Goal: Information Seeking & Learning: Learn about a topic

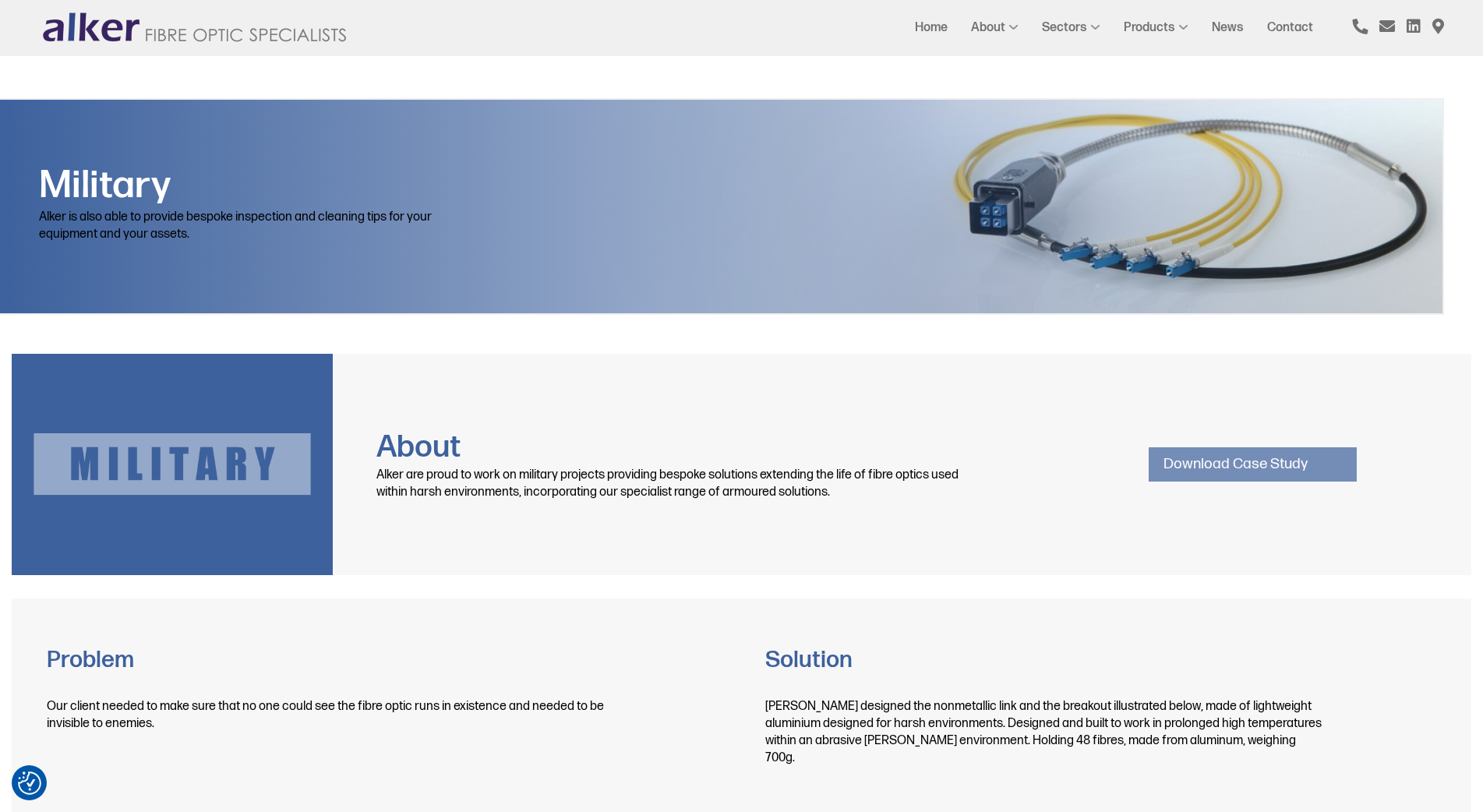
click at [1178, 458] on link "Download Case Study" at bounding box center [1253, 464] width 208 height 34
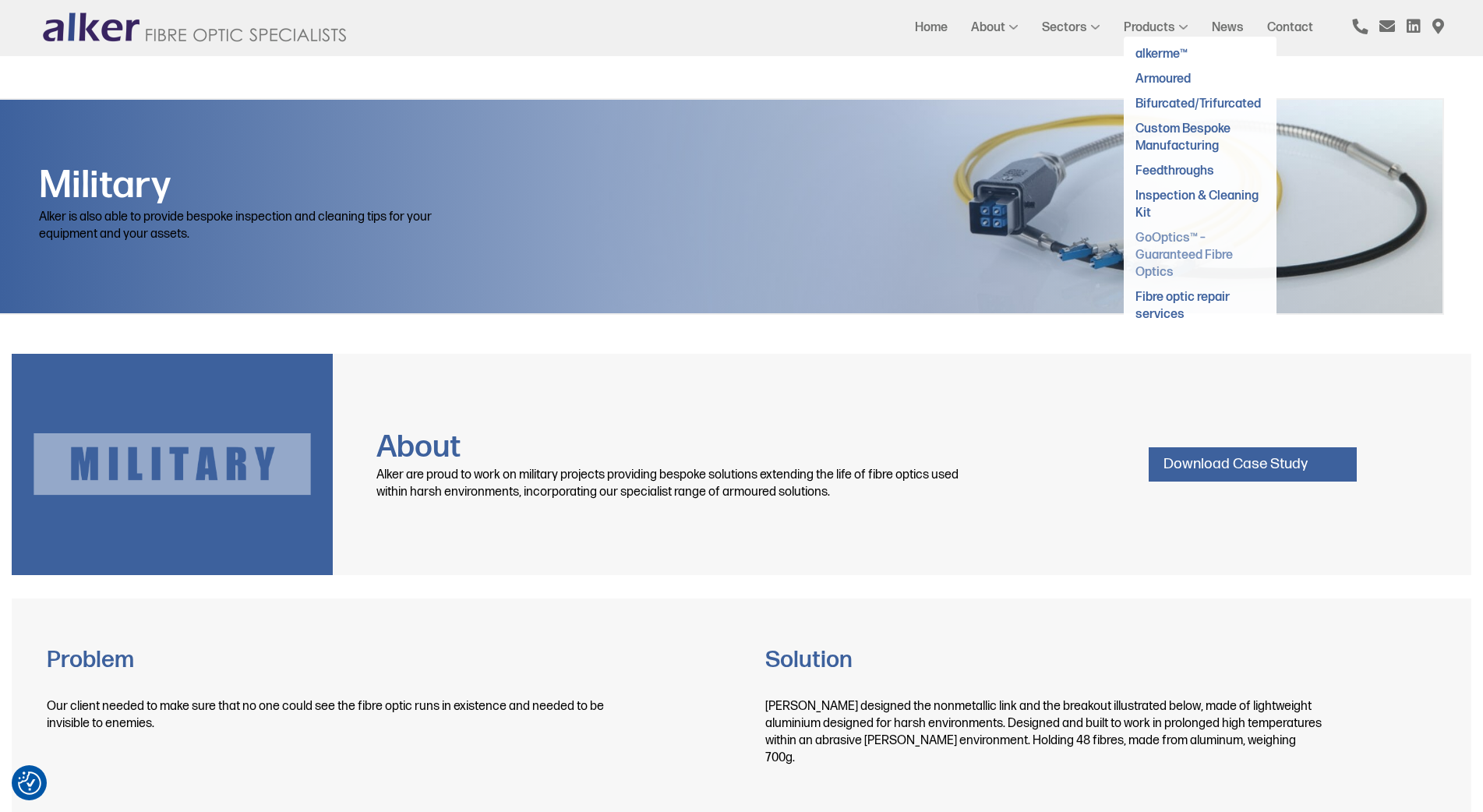
click at [1168, 253] on link "GoOptics™ – Guaranteed Fibre Optics" at bounding box center [1184, 255] width 97 height 49
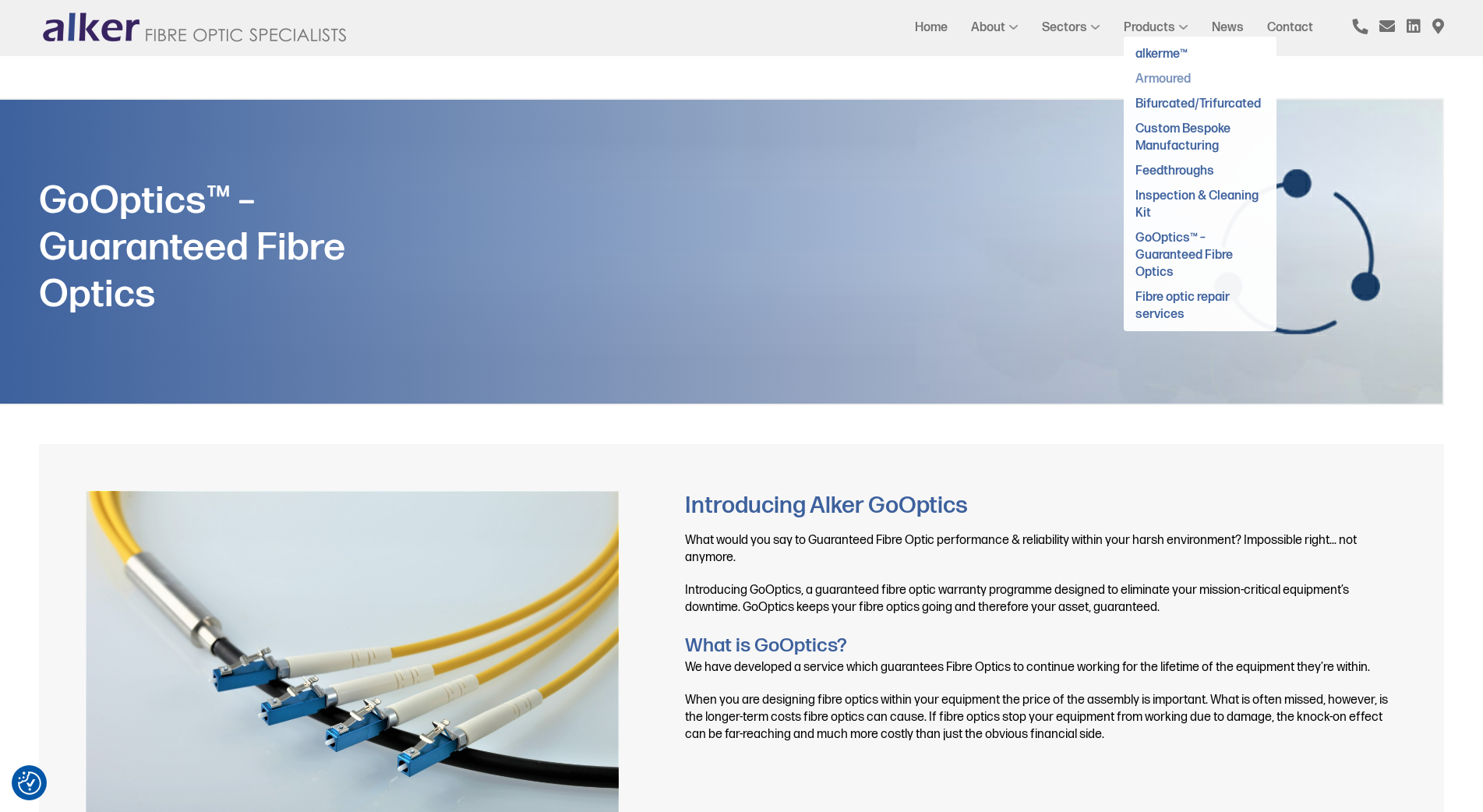
click at [1163, 80] on link "Armoured" at bounding box center [1163, 79] width 56 height 15
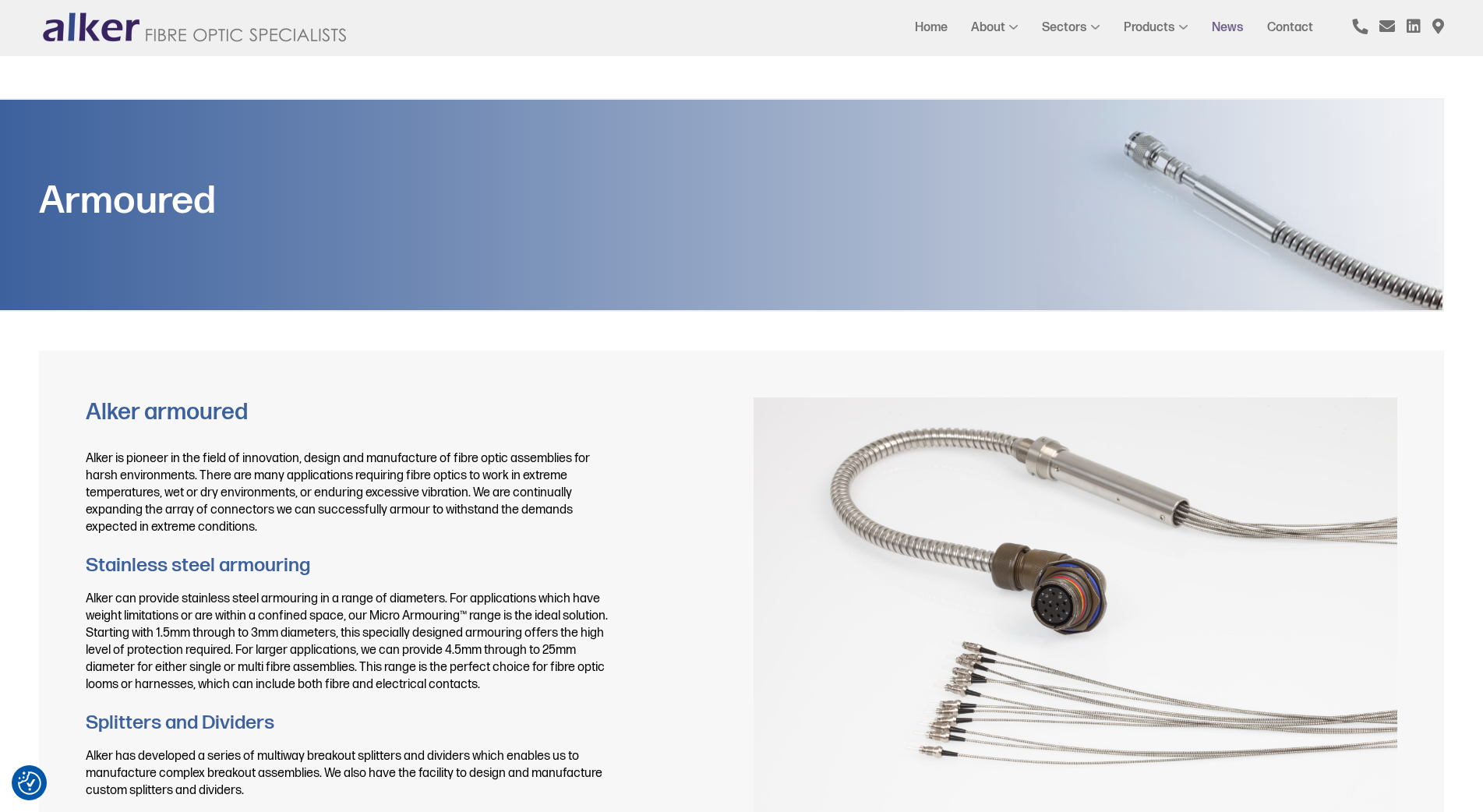
click at [1227, 25] on link "News" at bounding box center [1228, 27] width 32 height 15
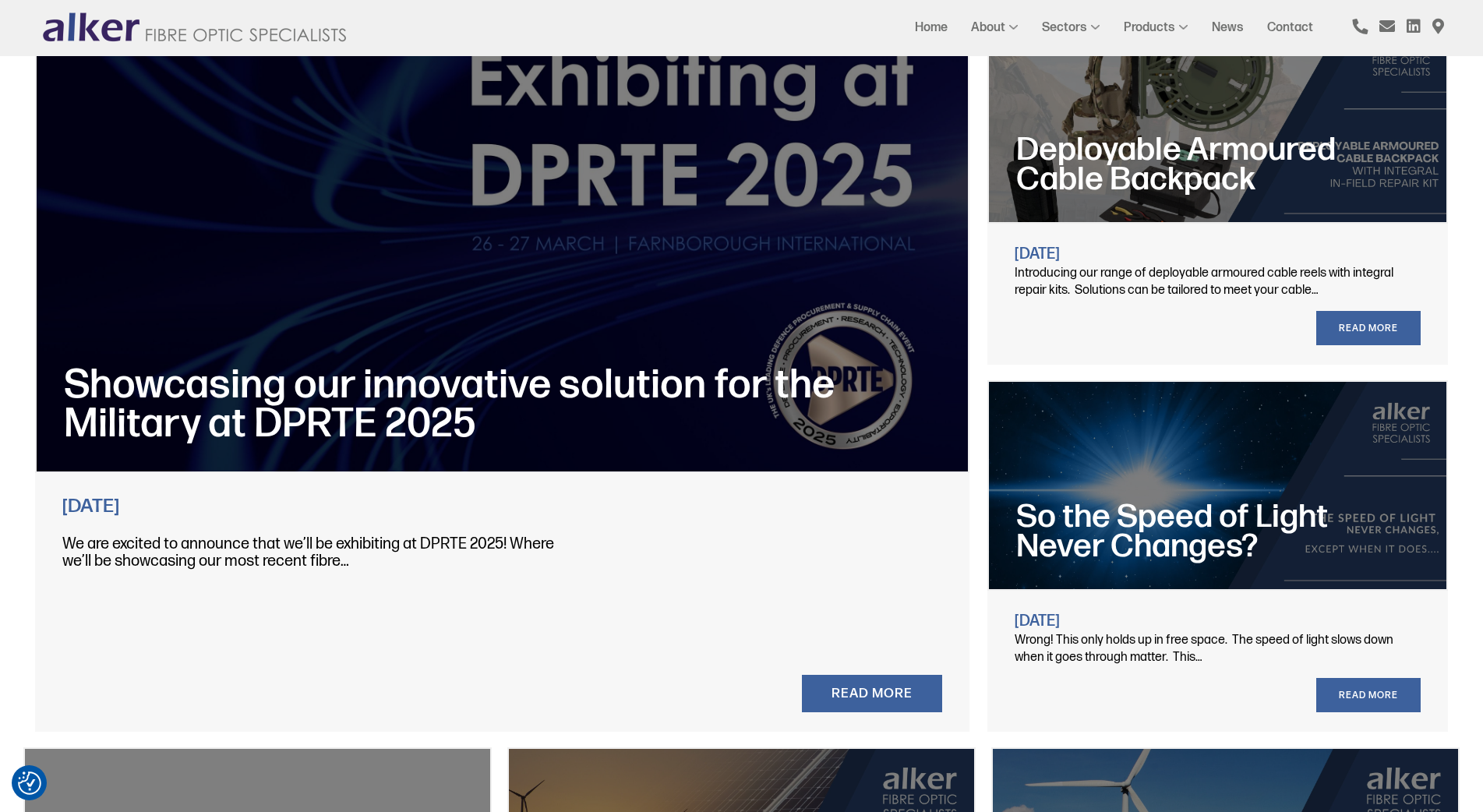
scroll to position [78, 0]
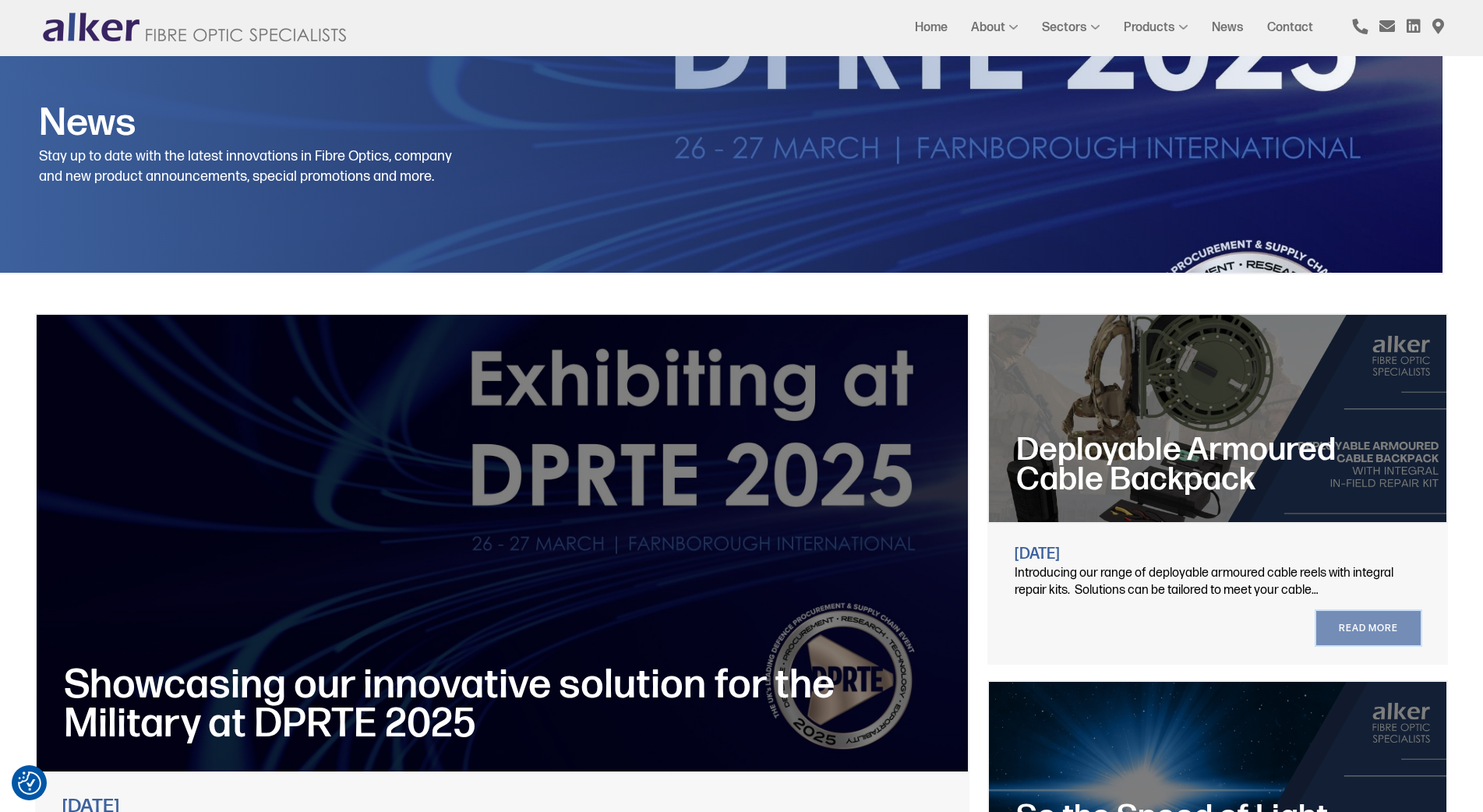
click at [1364, 623] on link "read more" at bounding box center [1369, 628] width 104 height 34
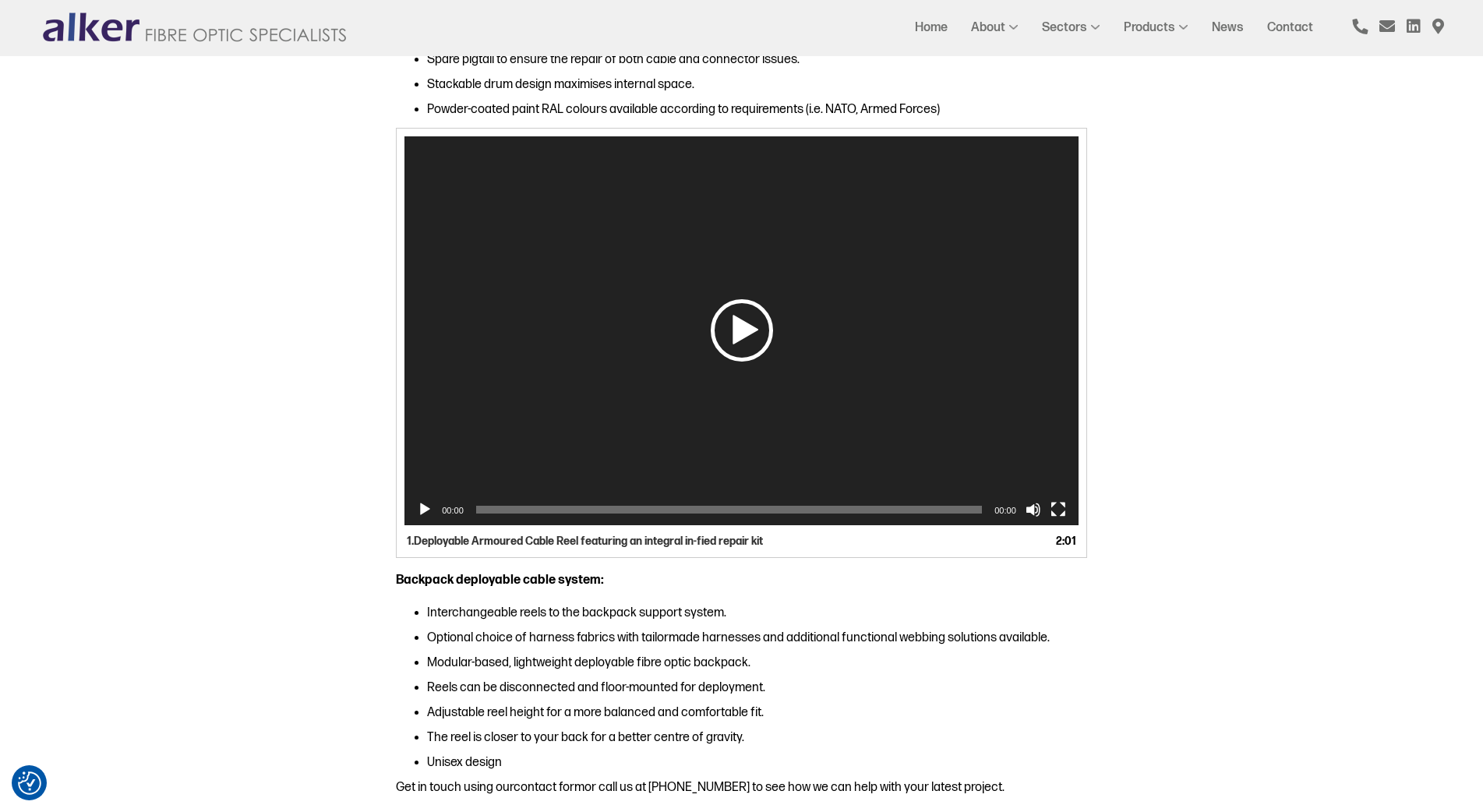
scroll to position [623, 0]
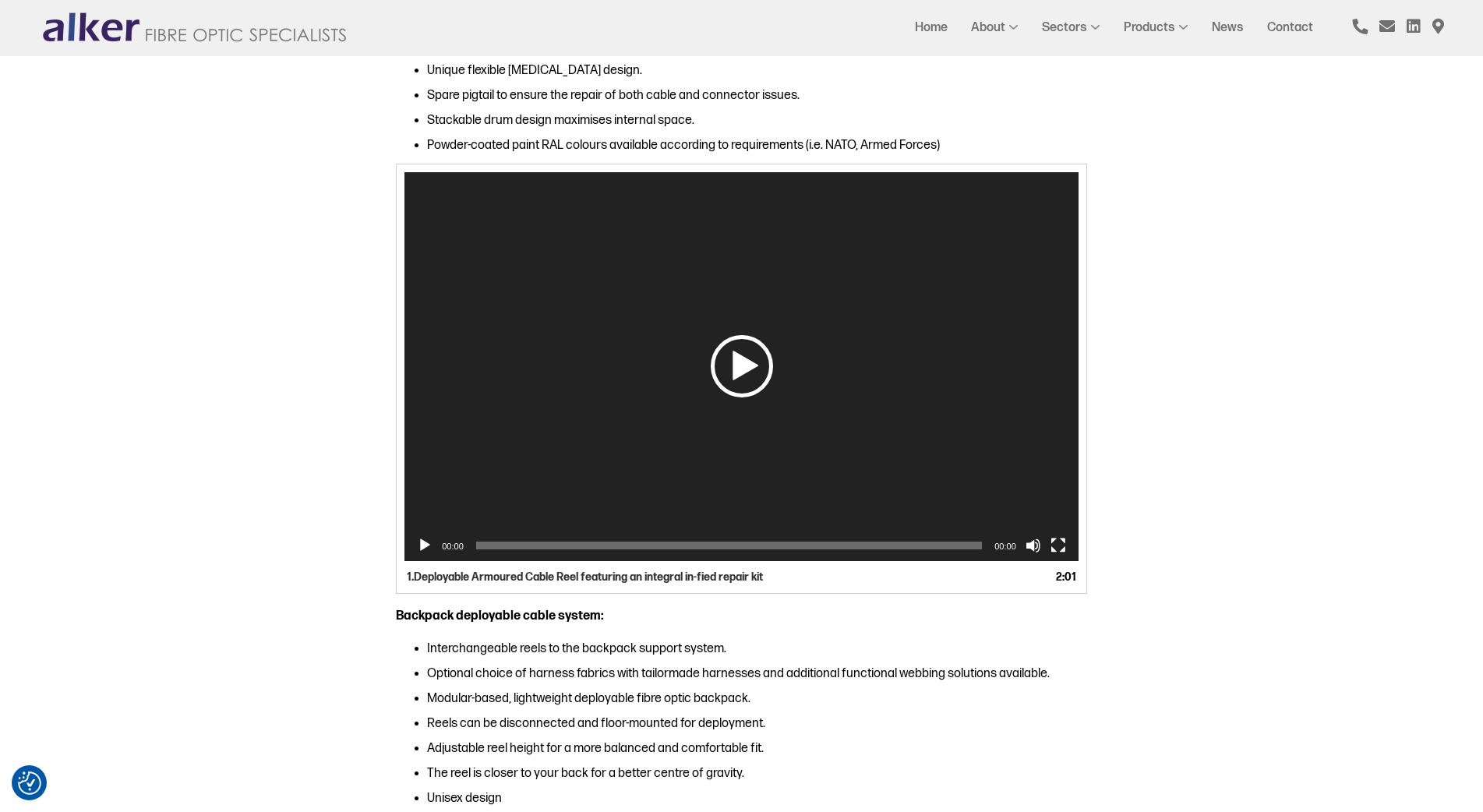
click at [735, 359] on div "Play" at bounding box center [742, 366] width 62 height 62
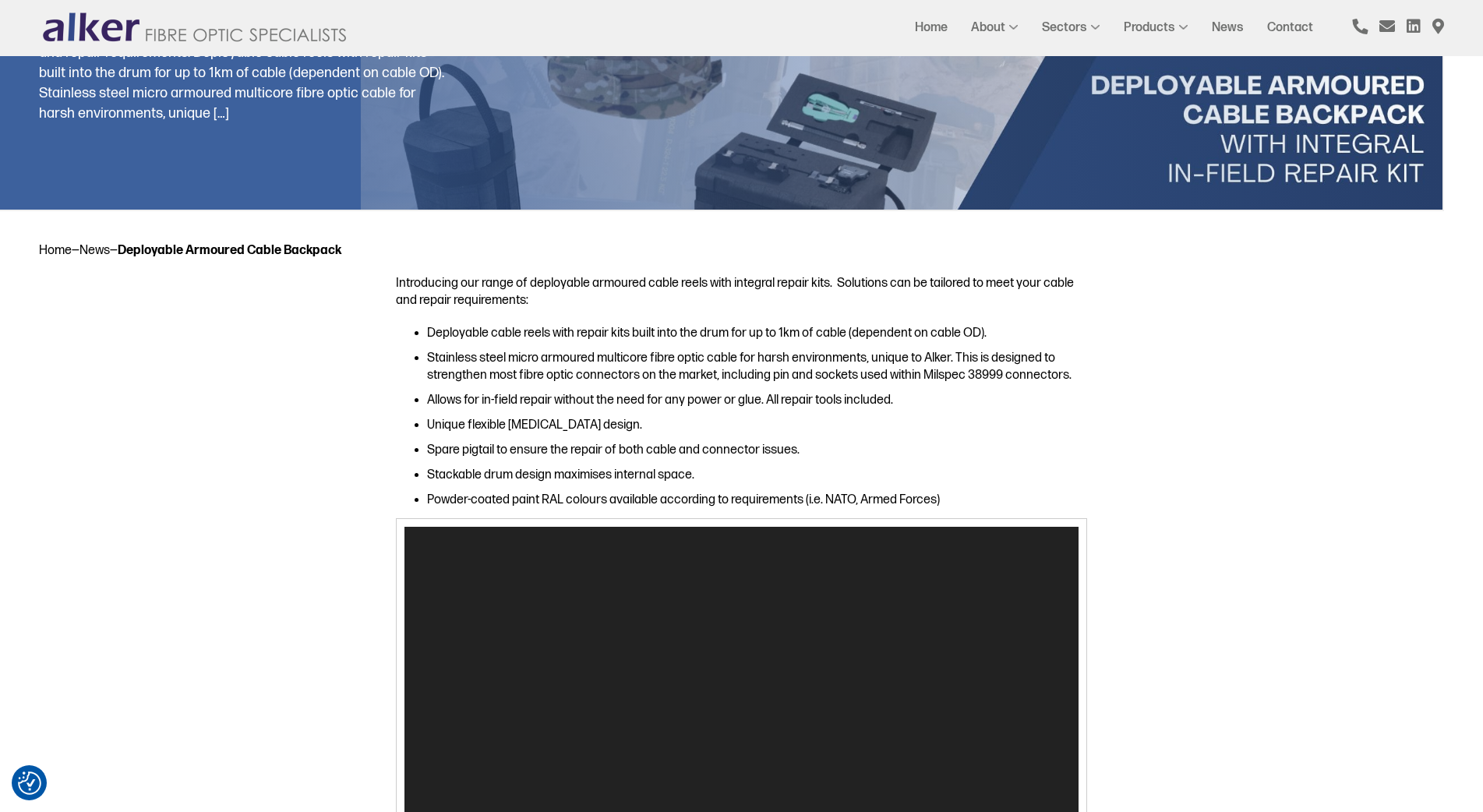
scroll to position [467, 0]
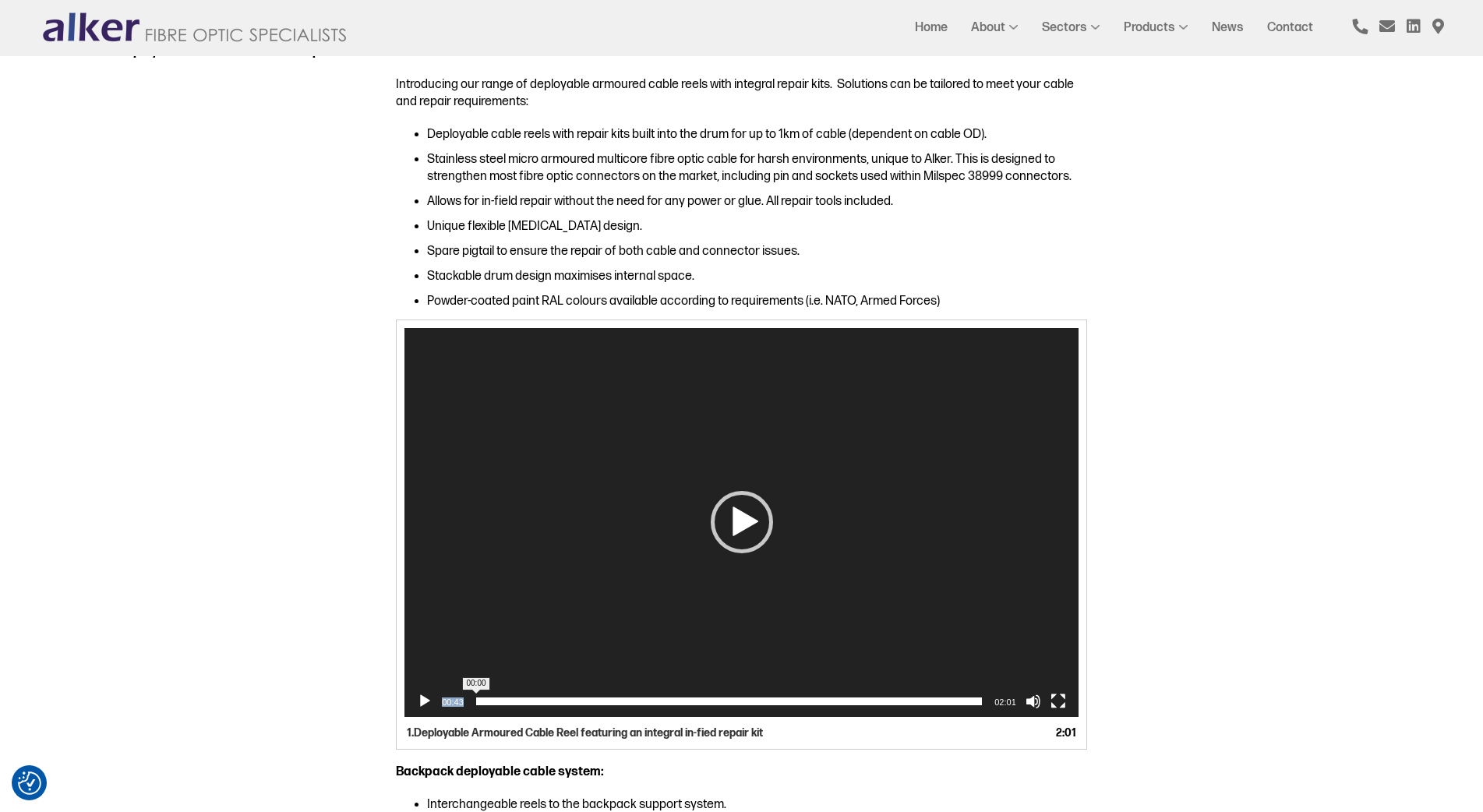
drag, startPoint x: 651, startPoint y: 699, endPoint x: 463, endPoint y: 701, distance: 188.0
click at [463, 701] on div "00:43 00:00 02:01 Use Up/Down Arrow keys to increase or decrease volume." at bounding box center [742, 700] width 674 height 31
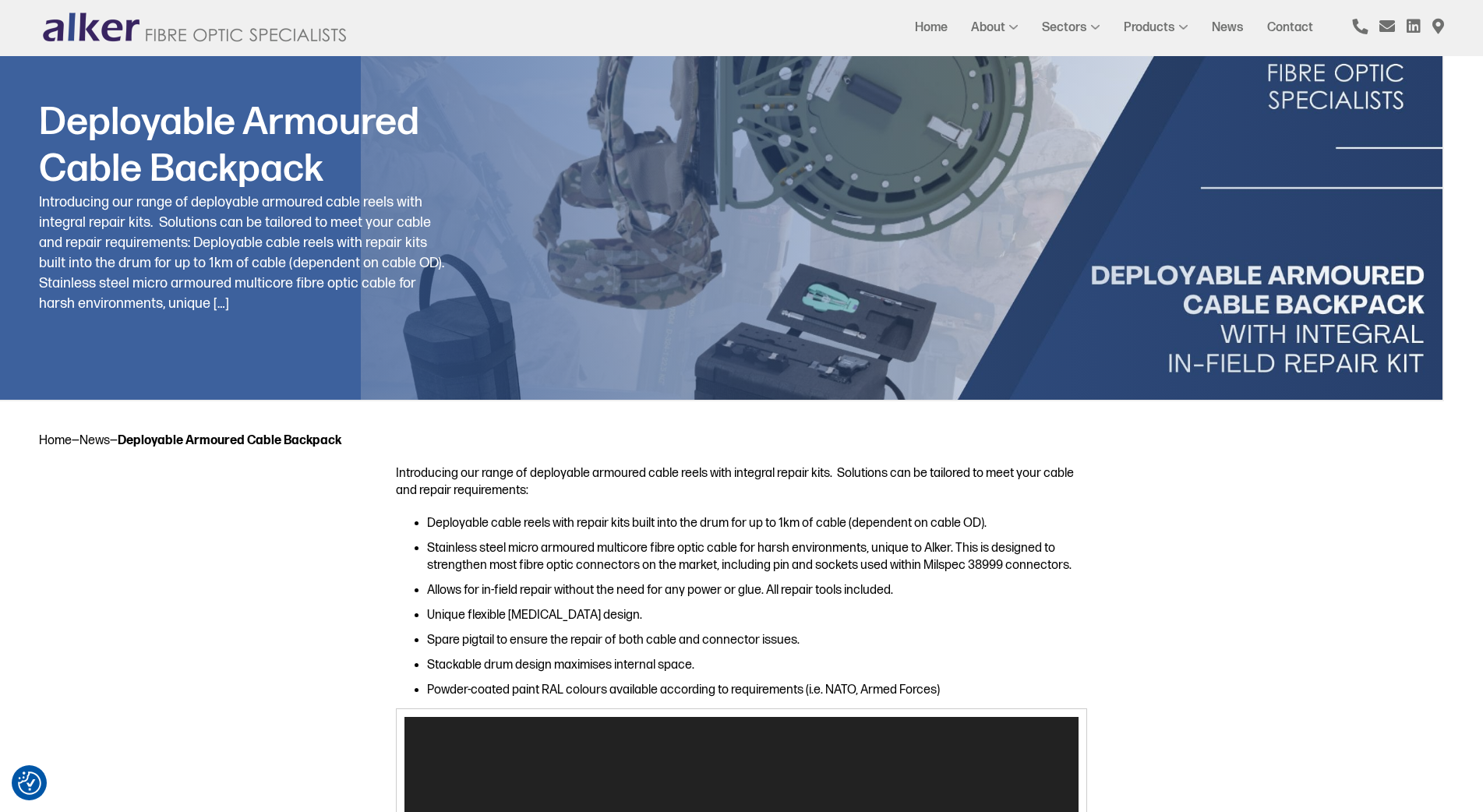
scroll to position [78, 0]
click at [116, 27] on img at bounding box center [195, 27] width 312 height 33
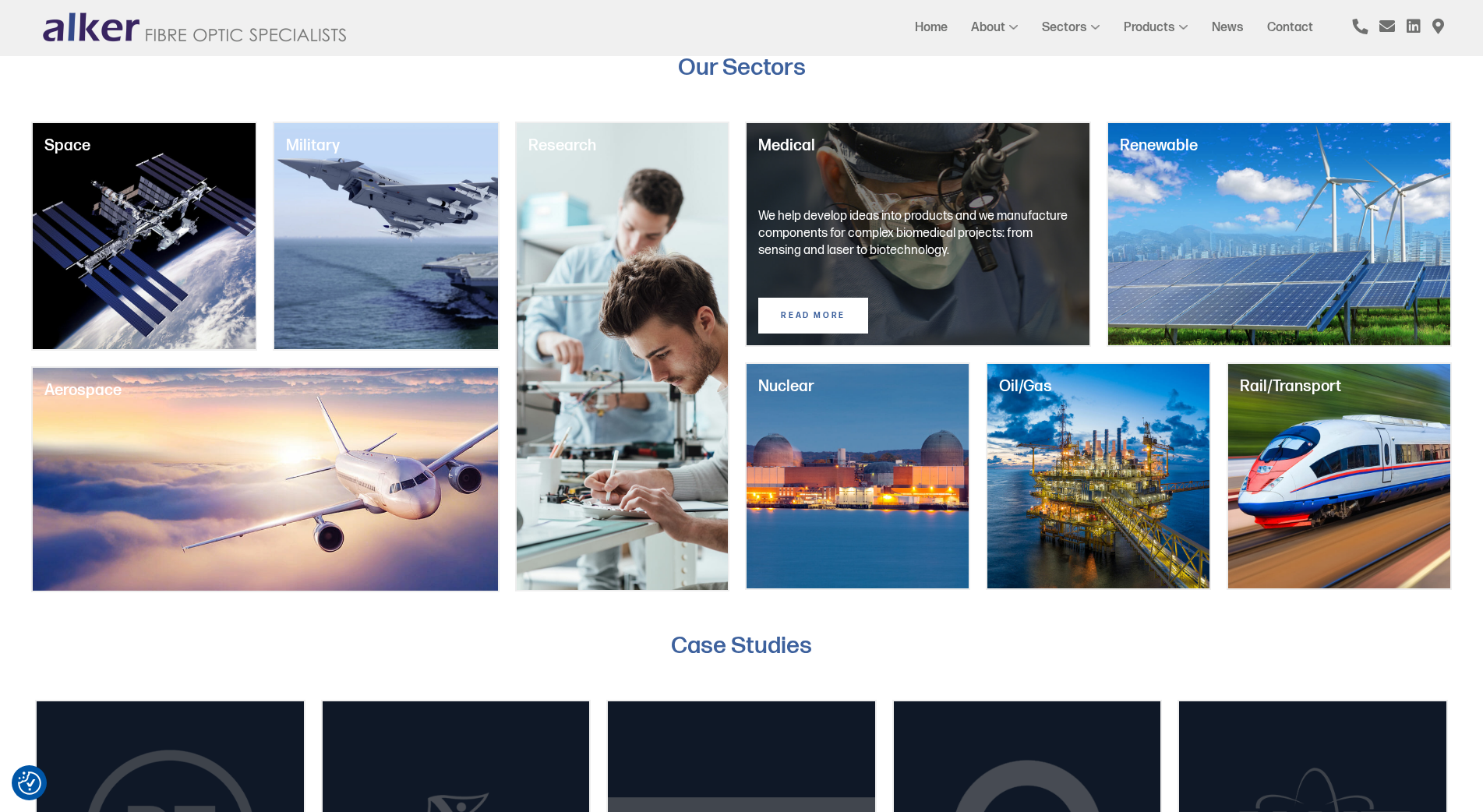
scroll to position [1558, 0]
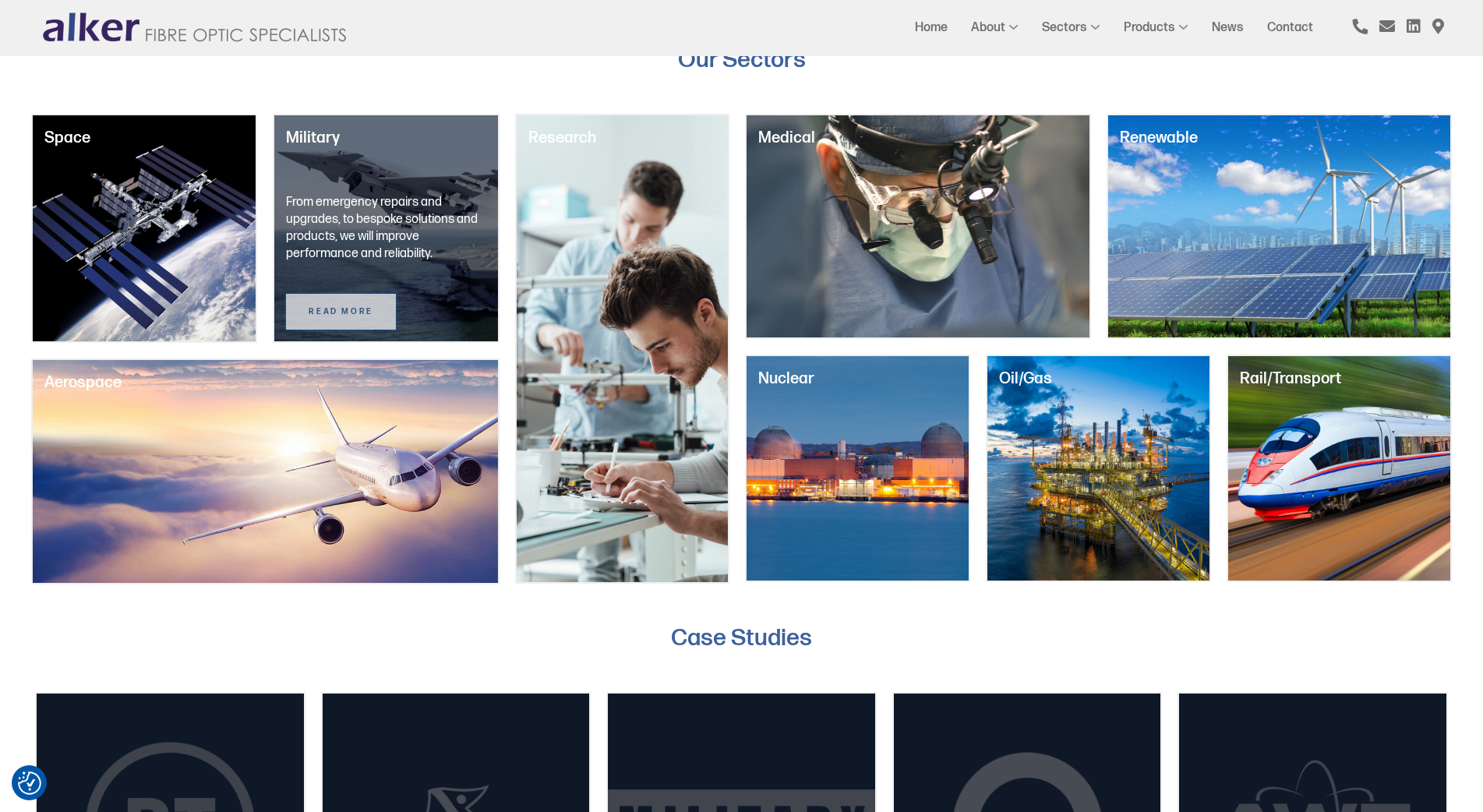
click at [343, 311] on link "read more" at bounding box center [340, 312] width 109 height 36
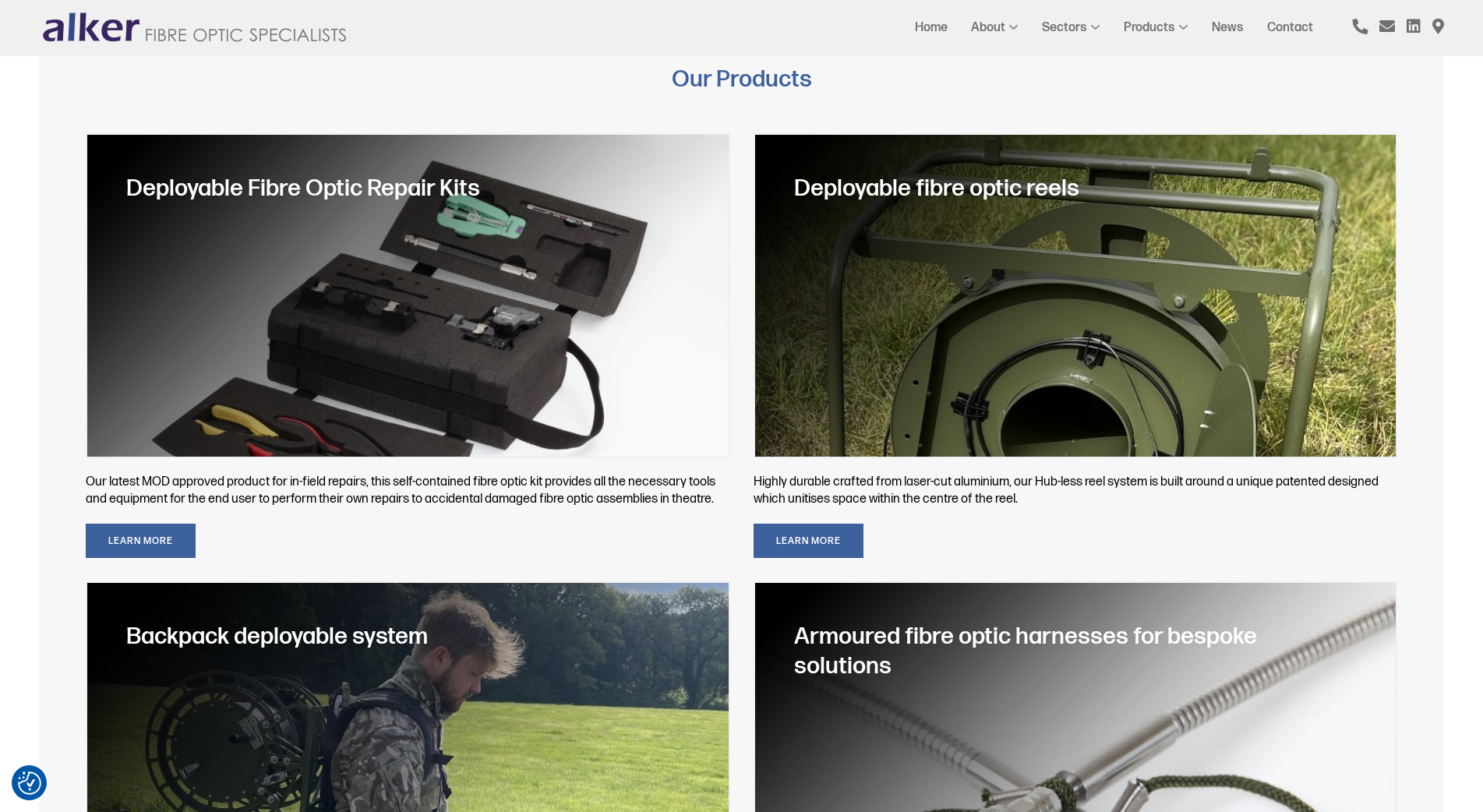
scroll to position [701, 0]
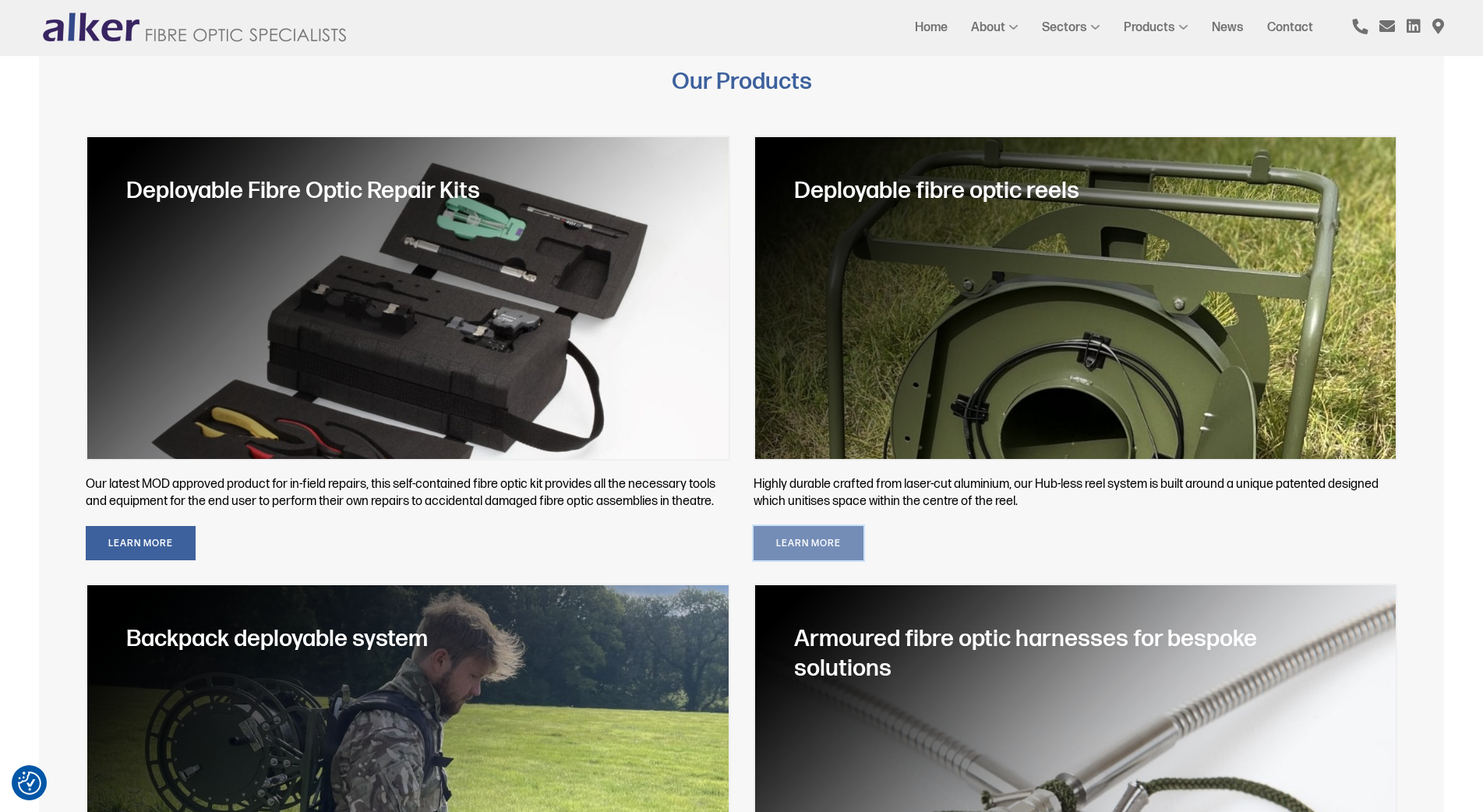
click at [815, 526] on link "Learn More" at bounding box center [809, 543] width 110 height 34
